Goal: Information Seeking & Learning: Learn about a topic

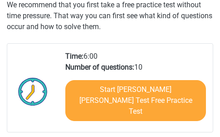
scroll to position [221, 0]
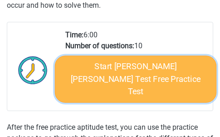
click at [134, 78] on link "Start Watson Glaser Test Free Practice Test" at bounding box center [136, 78] width 162 height 47
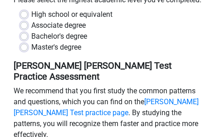
scroll to position [184, 0]
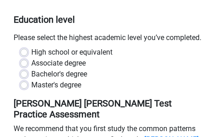
click at [71, 69] on label "Bachelor's degree" at bounding box center [59, 74] width 56 height 11
click at [28, 69] on input "Bachelor's degree" at bounding box center [23, 73] width 7 height 9
radio input "true"
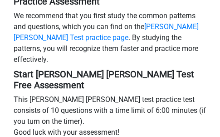
scroll to position [300, 0]
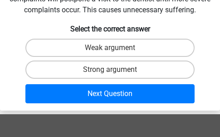
scroll to position [153, 0]
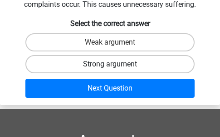
click at [125, 64] on label "Strong argument" at bounding box center [110, 64] width 170 height 18
click at [116, 64] on input "Strong argument" at bounding box center [113, 67] width 6 height 6
radio input "true"
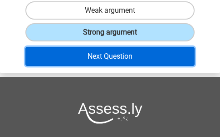
click at [144, 59] on button "Next Question" at bounding box center [110, 56] width 170 height 19
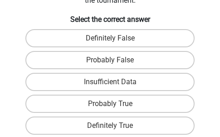
scroll to position [226, 0]
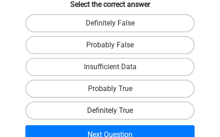
click at [137, 101] on label "Definitely True" at bounding box center [110, 110] width 170 height 18
click at [116, 110] on input "Definitely True" at bounding box center [113, 113] width 6 height 6
radio input "true"
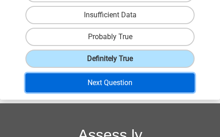
click at [148, 75] on button "Next Question" at bounding box center [110, 82] width 170 height 19
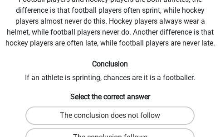
scroll to position [160, 0]
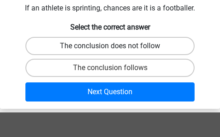
click at [151, 44] on label "The conclusion does not follow" at bounding box center [110, 46] width 170 height 18
click at [116, 46] on input "The conclusion does not follow" at bounding box center [113, 49] width 6 height 6
radio input "true"
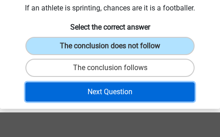
click at [147, 89] on button "Next Question" at bounding box center [110, 91] width 170 height 19
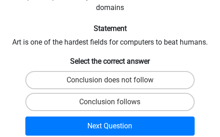
scroll to position [164, 0]
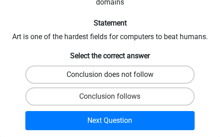
click at [146, 65] on label "Conclusion does not follow" at bounding box center [110, 74] width 170 height 18
click at [116, 74] on input "Conclusion does not follow" at bounding box center [113, 77] width 6 height 6
radio input "true"
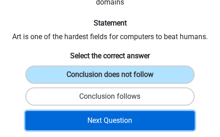
click at [134, 111] on button "Next Question" at bounding box center [110, 120] width 170 height 19
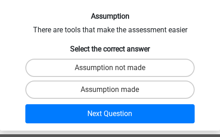
scroll to position [102, 0]
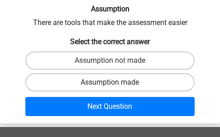
click at [130, 86] on label "Assumption made" at bounding box center [110, 82] width 170 height 18
click at [116, 86] on input "Assumption made" at bounding box center [113, 85] width 6 height 6
radio input "true"
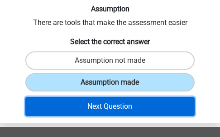
click at [129, 103] on button "Next Question" at bounding box center [110, 106] width 170 height 19
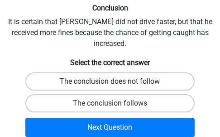
scroll to position [182, 0]
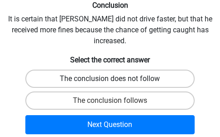
click at [135, 70] on label "The conclusion does not follow" at bounding box center [110, 78] width 170 height 18
click at [116, 78] on input "The conclusion does not follow" at bounding box center [113, 81] width 6 height 6
radio input "true"
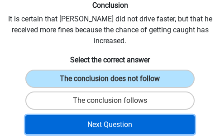
click at [146, 115] on button "Next Question" at bounding box center [110, 124] width 170 height 19
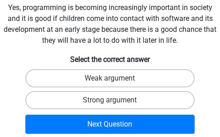
scroll to position [131, 0]
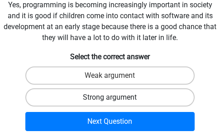
click at [145, 93] on label "Strong argument" at bounding box center [110, 97] width 170 height 18
click at [116, 97] on input "Strong argument" at bounding box center [113, 100] width 6 height 6
radio input "true"
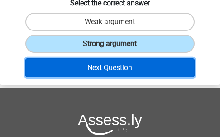
click at [151, 69] on button "Next Question" at bounding box center [110, 67] width 170 height 19
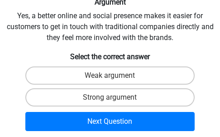
scroll to position [157, 0]
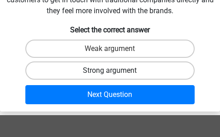
click at [124, 72] on label "Strong argument" at bounding box center [110, 70] width 170 height 18
click at [116, 72] on input "Strong argument" at bounding box center [113, 73] width 6 height 6
radio input "true"
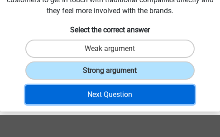
click at [129, 87] on button "Next Question" at bounding box center [110, 94] width 170 height 19
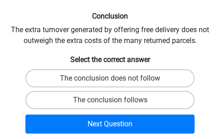
scroll to position [160, 0]
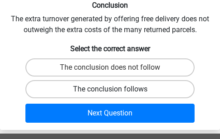
click at [149, 98] on label "The conclusion follows" at bounding box center [110, 89] width 170 height 18
click at [116, 95] on input "The conclusion follows" at bounding box center [113, 92] width 6 height 6
radio input "true"
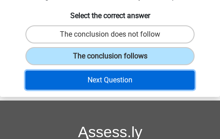
click at [159, 89] on button "Next Question" at bounding box center [110, 80] width 170 height 19
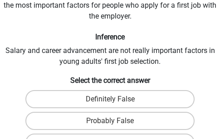
scroll to position [161, 0]
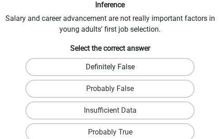
click at [134, 69] on label "Definitely False" at bounding box center [110, 67] width 170 height 18
click at [116, 69] on input "Definitely False" at bounding box center [113, 70] width 6 height 6
radio input "true"
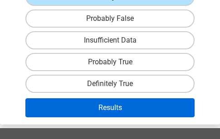
scroll to position [260, 0]
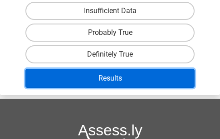
click at [143, 83] on button "Results" at bounding box center [110, 78] width 170 height 19
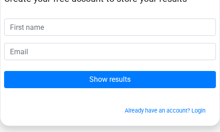
scroll to position [33, 0]
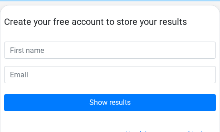
click at [117, 50] on input "text" at bounding box center [110, 50] width 212 height 17
type input "O"
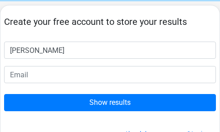
type input "[PERSON_NAME]"
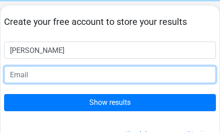
click at [79, 69] on input "email" at bounding box center [110, 74] width 212 height 17
type input "[EMAIL_ADDRESS][DOMAIN_NAME]"
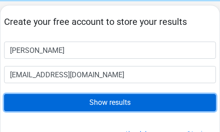
click at [113, 100] on input "Show results" at bounding box center [110, 102] width 212 height 17
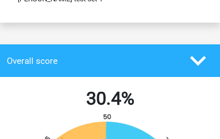
scroll to position [182, 0]
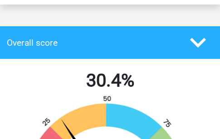
click at [196, 38] on polygon at bounding box center [198, 43] width 16 height 10
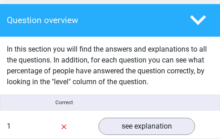
scroll to position [501, 0]
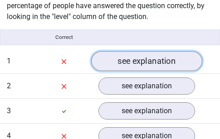
click at [168, 51] on link "see explanation" at bounding box center [146, 61] width 111 height 20
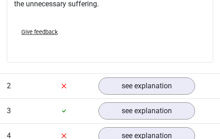
scroll to position [798, 0]
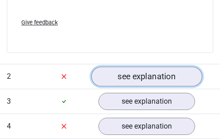
click at [179, 67] on link "see explanation" at bounding box center [146, 77] width 111 height 20
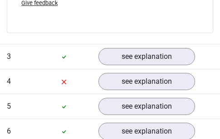
scroll to position [1219, 0]
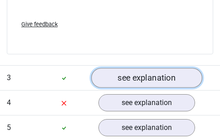
click at [160, 68] on link "see explanation" at bounding box center [146, 78] width 111 height 20
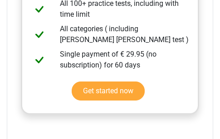
scroll to position [1461, 0]
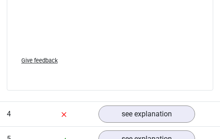
scroll to position [1742, 0]
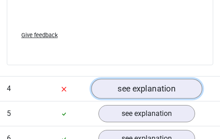
click at [156, 79] on link "see explanation" at bounding box center [146, 89] width 111 height 20
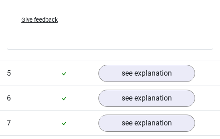
scroll to position [2106, 0]
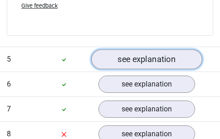
click at [160, 50] on link "see explanation" at bounding box center [146, 60] width 111 height 20
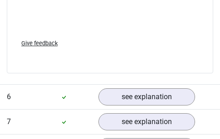
scroll to position [2564, 0]
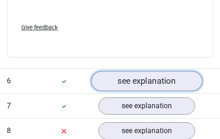
click at [162, 71] on link "see explanation" at bounding box center [146, 81] width 111 height 20
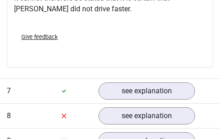
scroll to position [2979, 0]
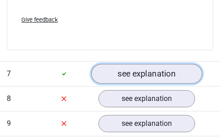
click at [169, 64] on link "see explanation" at bounding box center [146, 74] width 111 height 20
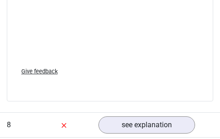
scroll to position [3500, 0]
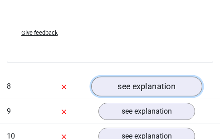
click at [176, 77] on link "see explanation" at bounding box center [146, 87] width 111 height 20
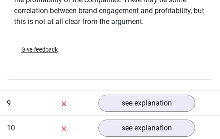
scroll to position [3806, 0]
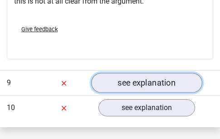
click at [162, 73] on link "see explanation" at bounding box center [146, 83] width 111 height 20
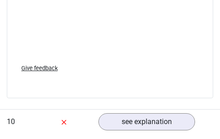
scroll to position [4345, 0]
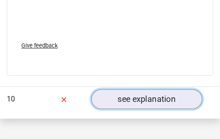
click at [157, 89] on link "see explanation" at bounding box center [146, 99] width 111 height 20
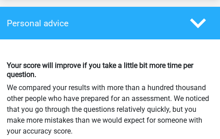
scroll to position [5529, 0]
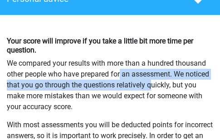
drag, startPoint x: 85, startPoint y: 37, endPoint x: 122, endPoint y: 52, distance: 40.3
click at [122, 58] on p "We compared your results with more than a hundred thousand other people who hav…" at bounding box center [110, 85] width 206 height 54
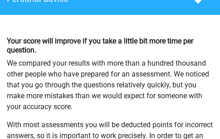
click at [133, 67] on p "We compared your results with more than a hundred thousand other people who hav…" at bounding box center [110, 85] width 206 height 54
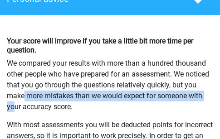
drag, startPoint x: 176, startPoint y: 46, endPoint x: 179, endPoint y: 63, distance: 17.0
click at [179, 59] on p "We compared your results with more than a hundred thousand other people who hav…" at bounding box center [110, 85] width 206 height 54
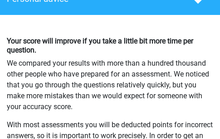
click at [179, 64] on p "We compared your results with more than a hundred thousand other people who hav…" at bounding box center [110, 85] width 206 height 54
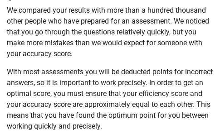
scroll to position [5583, 0]
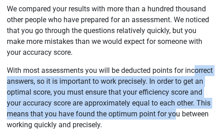
drag, startPoint x: 163, startPoint y: 39, endPoint x: 181, endPoint y: 79, distance: 44.5
click at [178, 76] on p "With most assessments you will be deducted points for incorrect answers, so it …" at bounding box center [110, 97] width 206 height 65
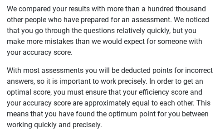
click at [183, 84] on p "With most assessments you will be deducted points for incorrect answers, so it …" at bounding box center [110, 97] width 206 height 65
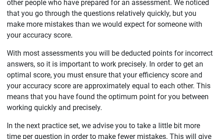
scroll to position [5601, 0]
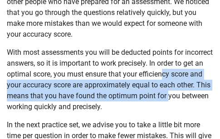
drag, startPoint x: 162, startPoint y: 36, endPoint x: 174, endPoint y: 59, distance: 25.8
click at [174, 58] on p "With most assessments you will be deducted points for incorrect answers, so it …" at bounding box center [110, 79] width 206 height 65
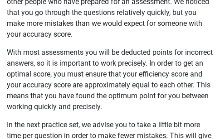
click at [175, 63] on p "With most assessments you will be deducted points for incorrect answers, so it …" at bounding box center [110, 79] width 206 height 65
drag, startPoint x: 163, startPoint y: 47, endPoint x: 181, endPoint y: 66, distance: 26.6
click at [181, 66] on p "With most assessments you will be deducted points for incorrect answers, so it …" at bounding box center [110, 79] width 206 height 65
click at [181, 67] on p "With most assessments you will be deducted points for incorrect answers, so it …" at bounding box center [110, 79] width 206 height 65
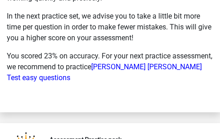
scroll to position [5728, 0]
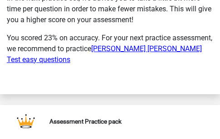
click at [172, 44] on link "Watson Glaser Test easy questions" at bounding box center [104, 54] width 195 height 20
